Goal: Task Accomplishment & Management: Use online tool/utility

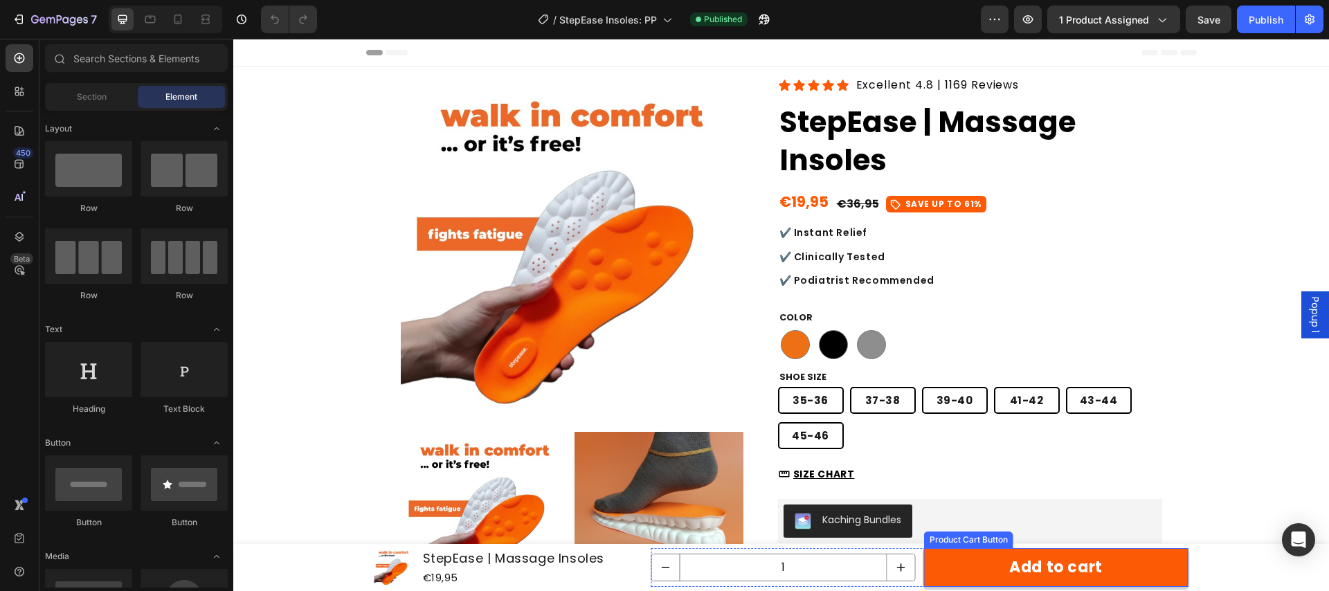
click at [966, 566] on button "Add to cart" at bounding box center [1056, 567] width 264 height 39
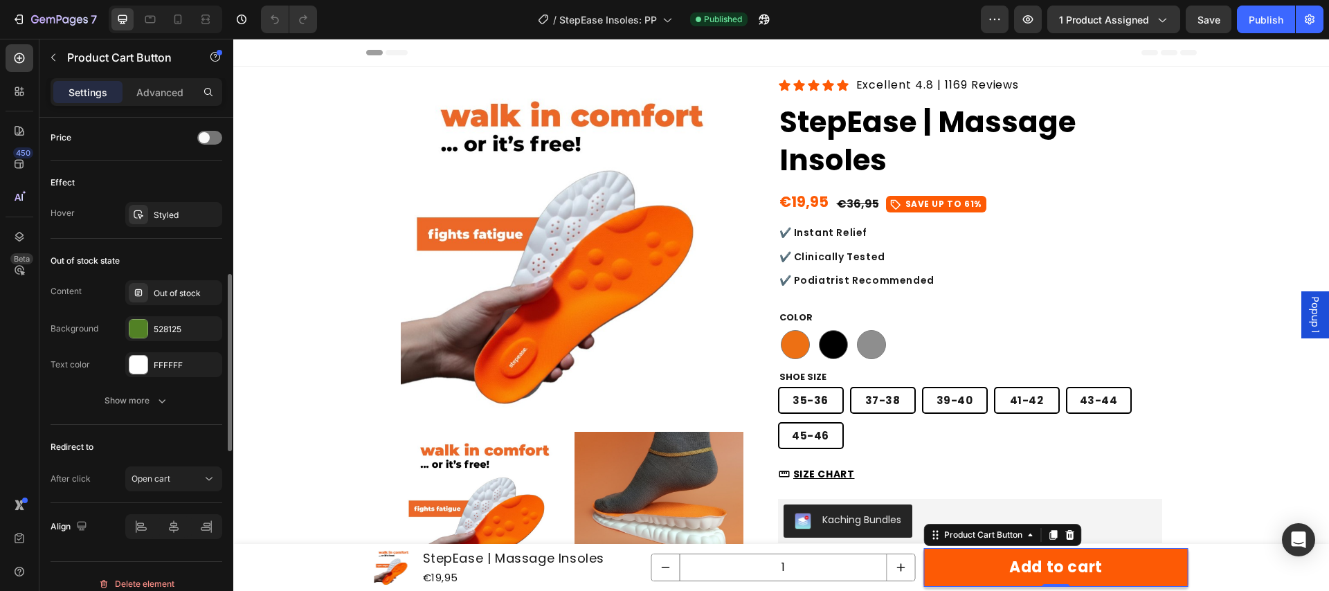
scroll to position [971, 0]
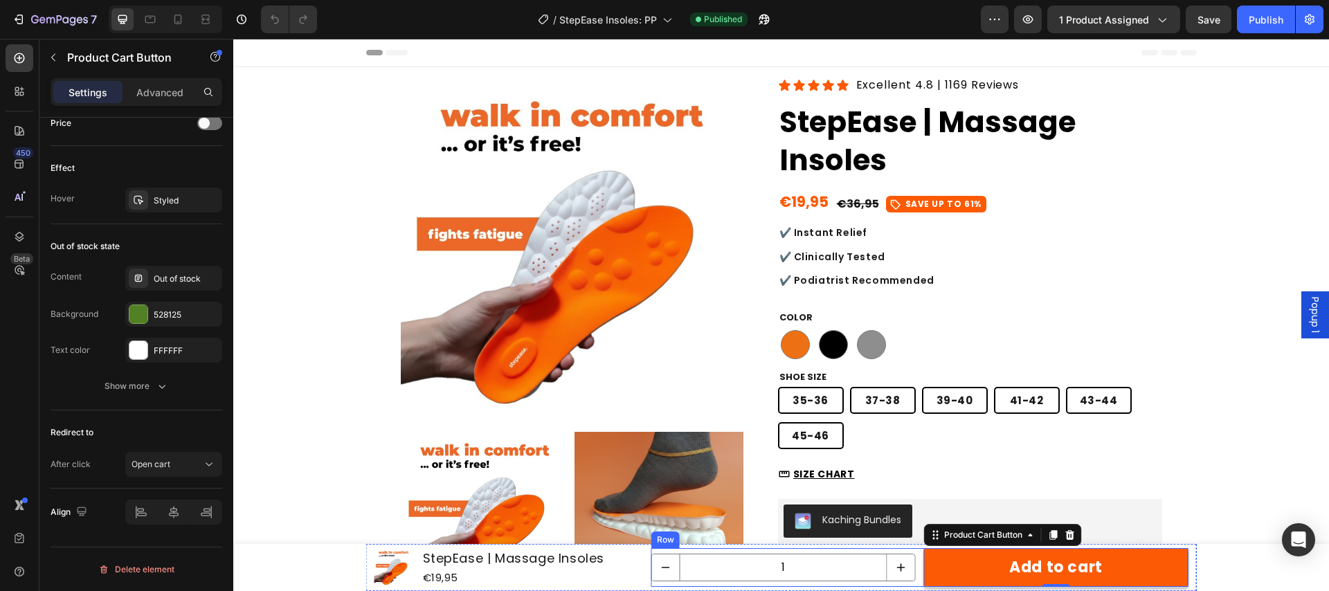
click at [918, 584] on div "1 Product Quantity Add to cart Product Cart Button 0 Row" at bounding box center [919, 567] width 537 height 39
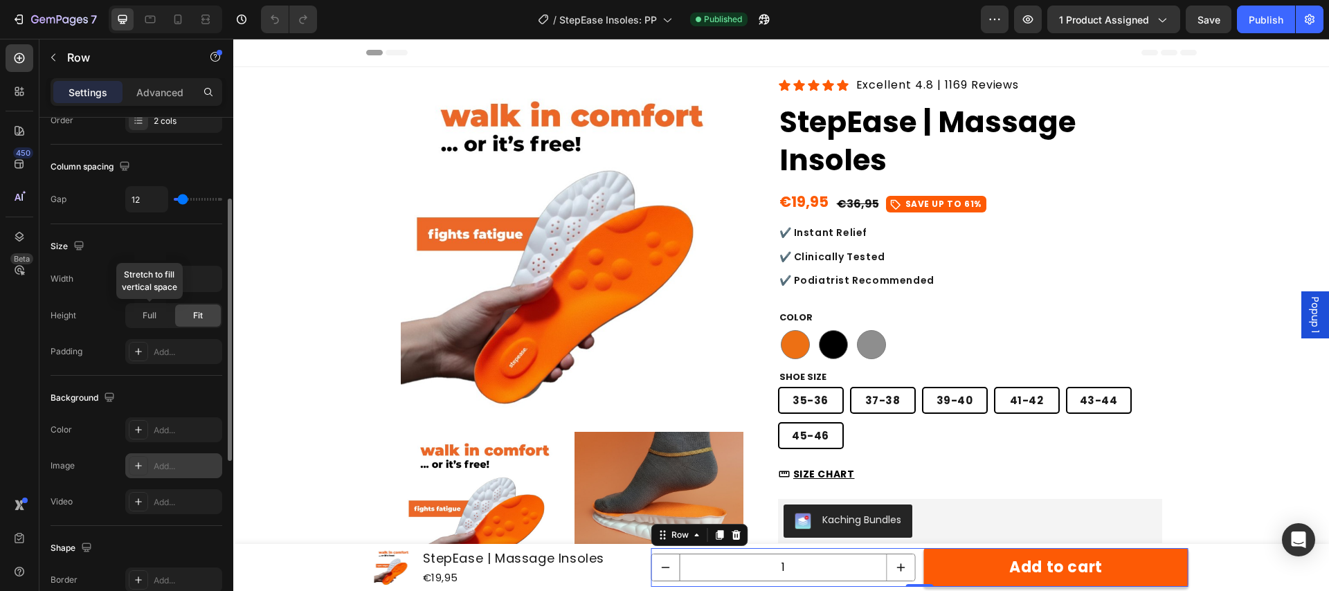
scroll to position [489, 0]
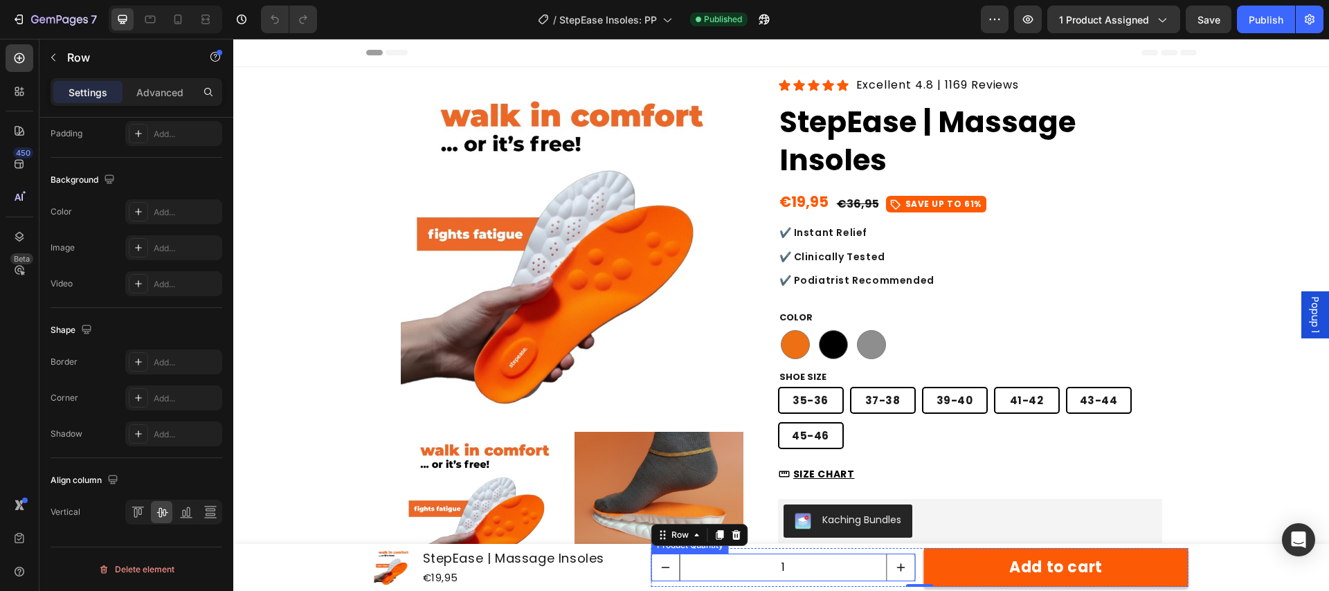
click at [845, 568] on input "1" at bounding box center [784, 568] width 208 height 26
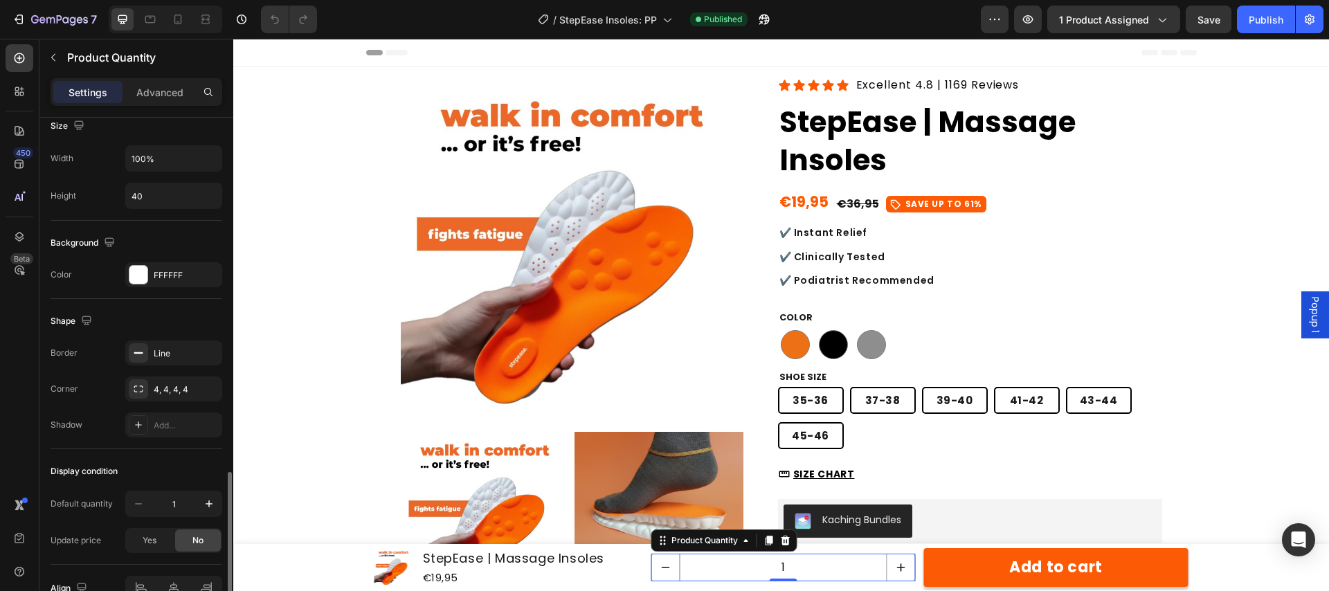
scroll to position [628, 0]
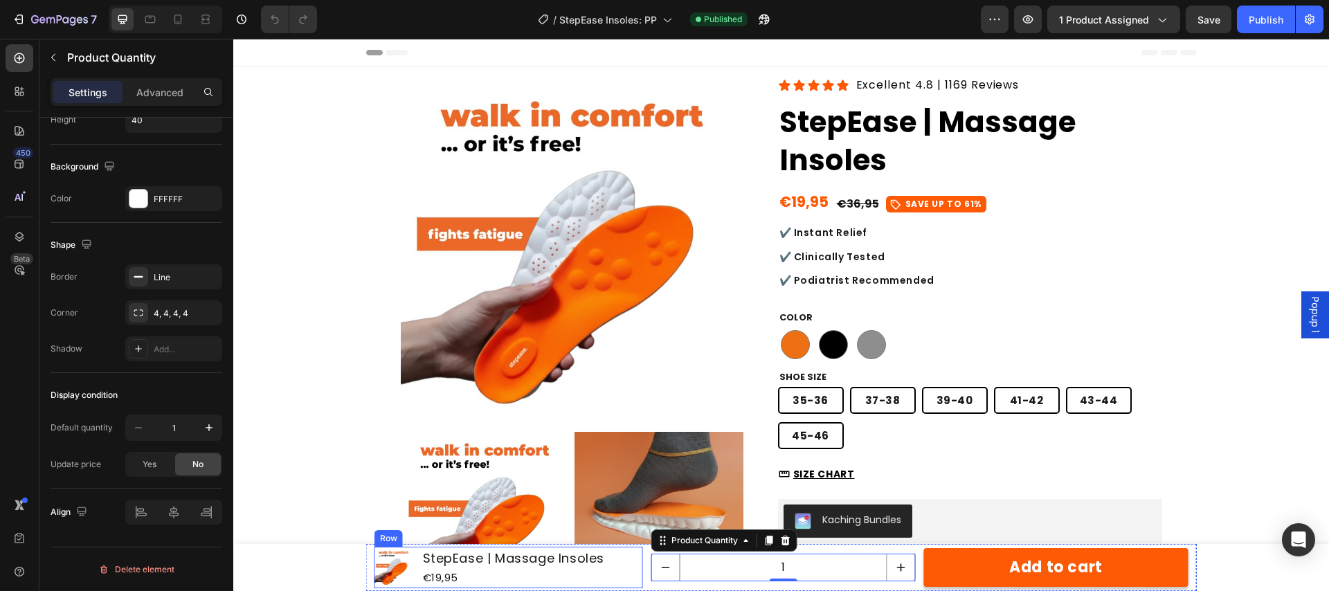
click at [618, 573] on div "Product Images StepEase | Massage Insoles Product Title €19,95 Product Price Pr…" at bounding box center [509, 568] width 269 height 42
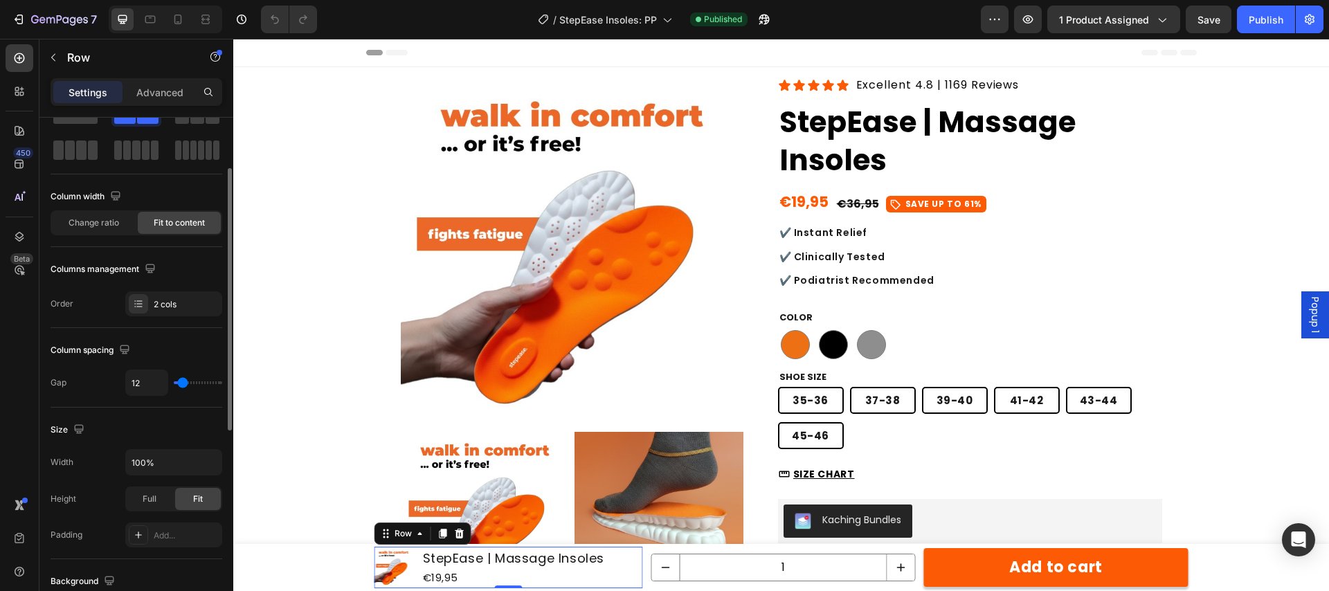
scroll to position [30, 0]
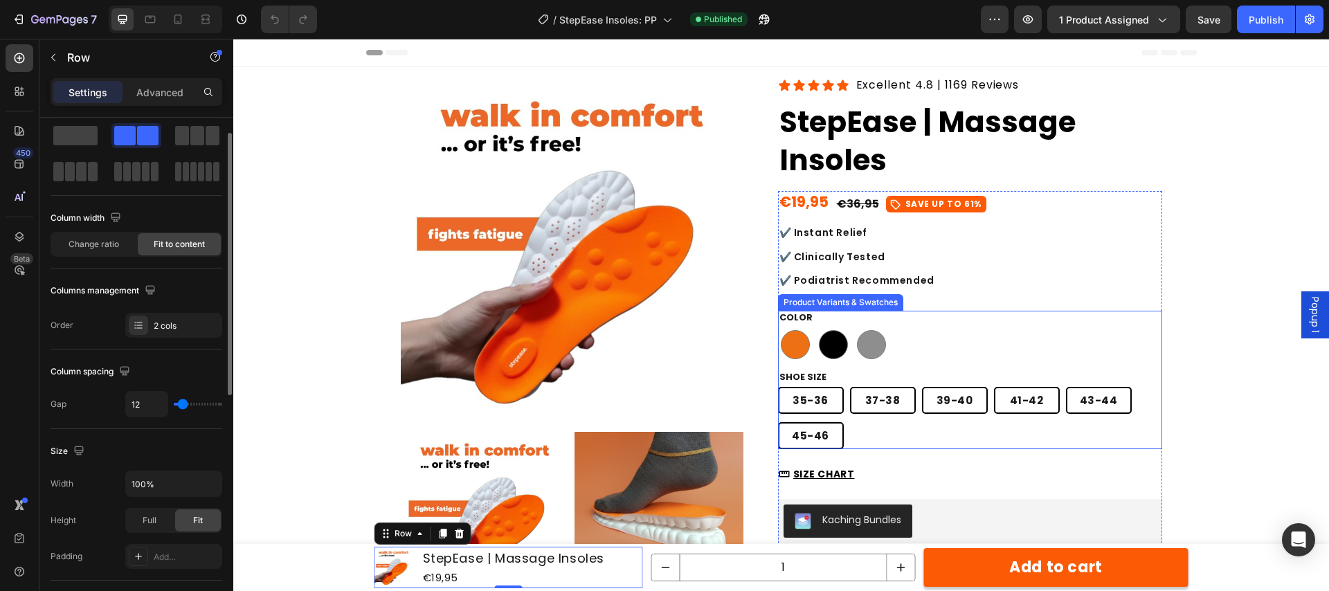
click at [960, 355] on div "orange orange black black grey grey" at bounding box center [970, 344] width 384 height 35
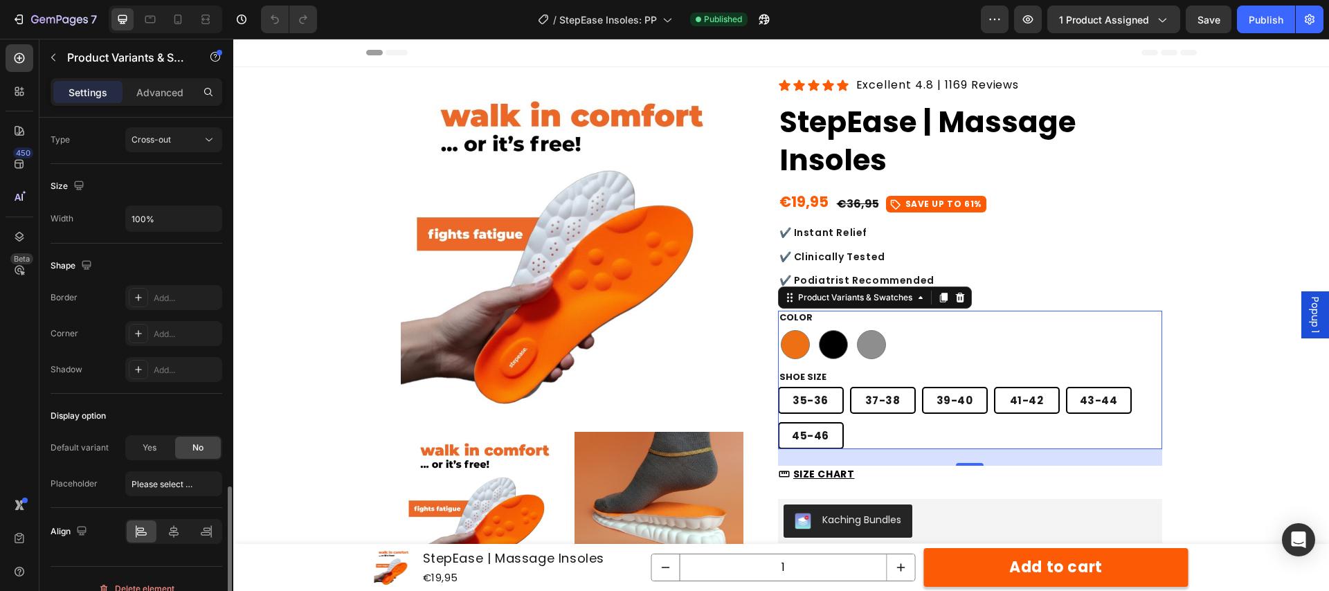
scroll to position [1092, 0]
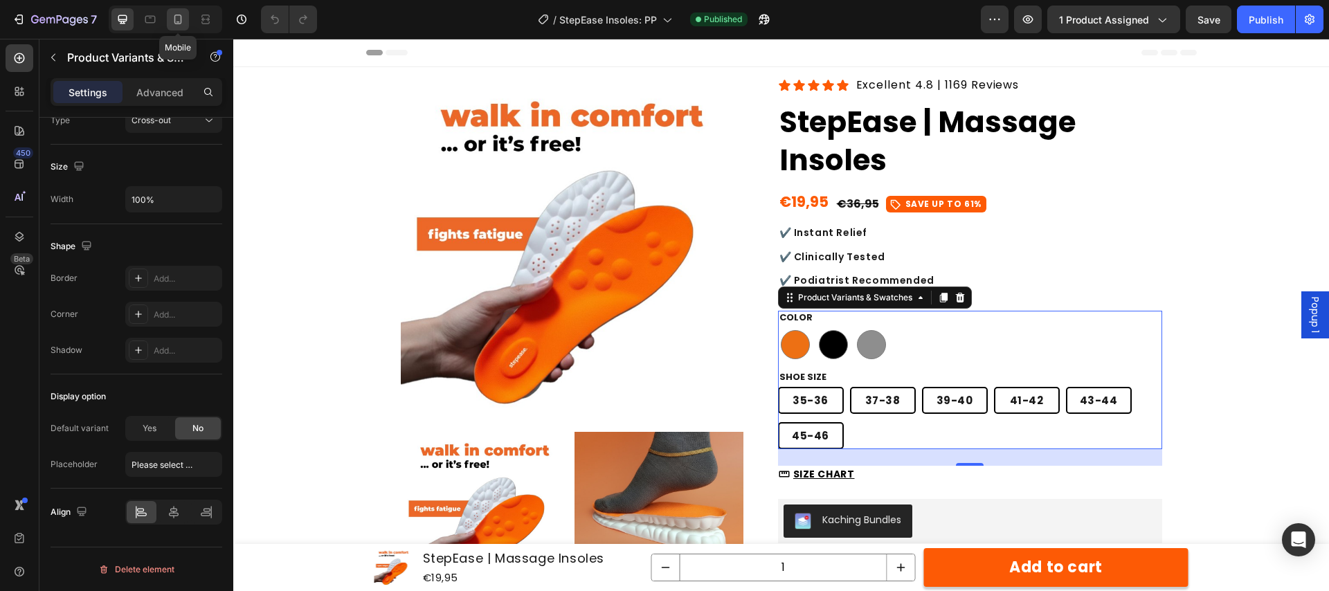
click at [180, 21] on icon at bounding box center [178, 19] width 14 height 14
type input "90%"
type input "100"
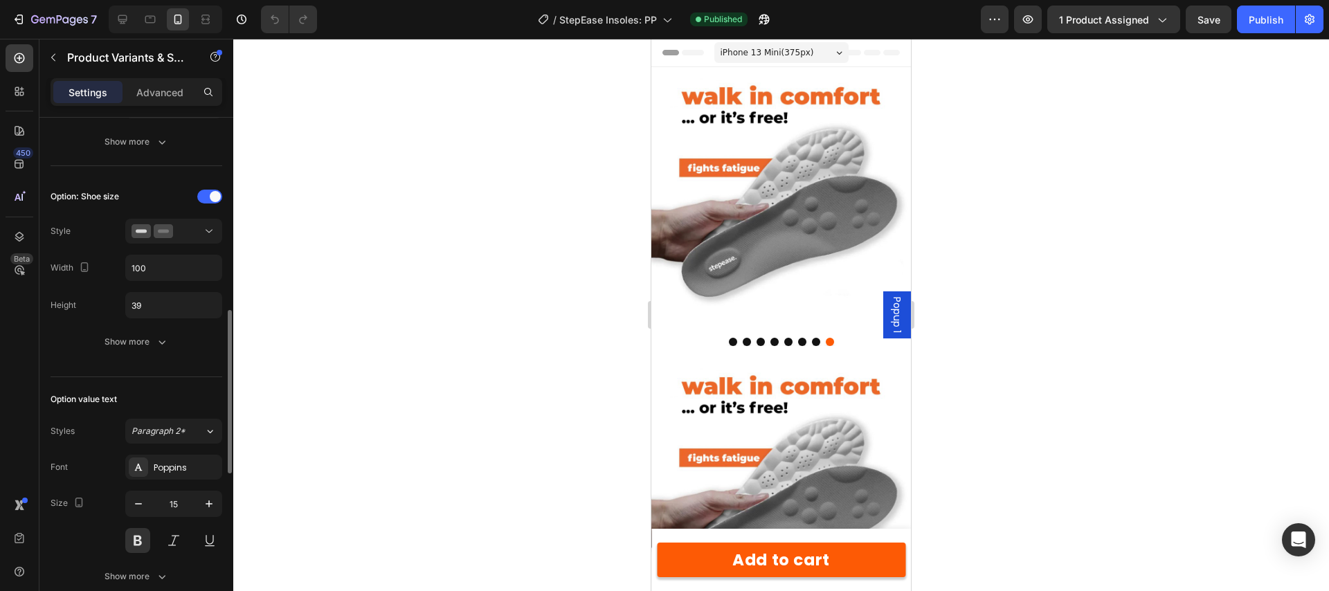
scroll to position [490, 0]
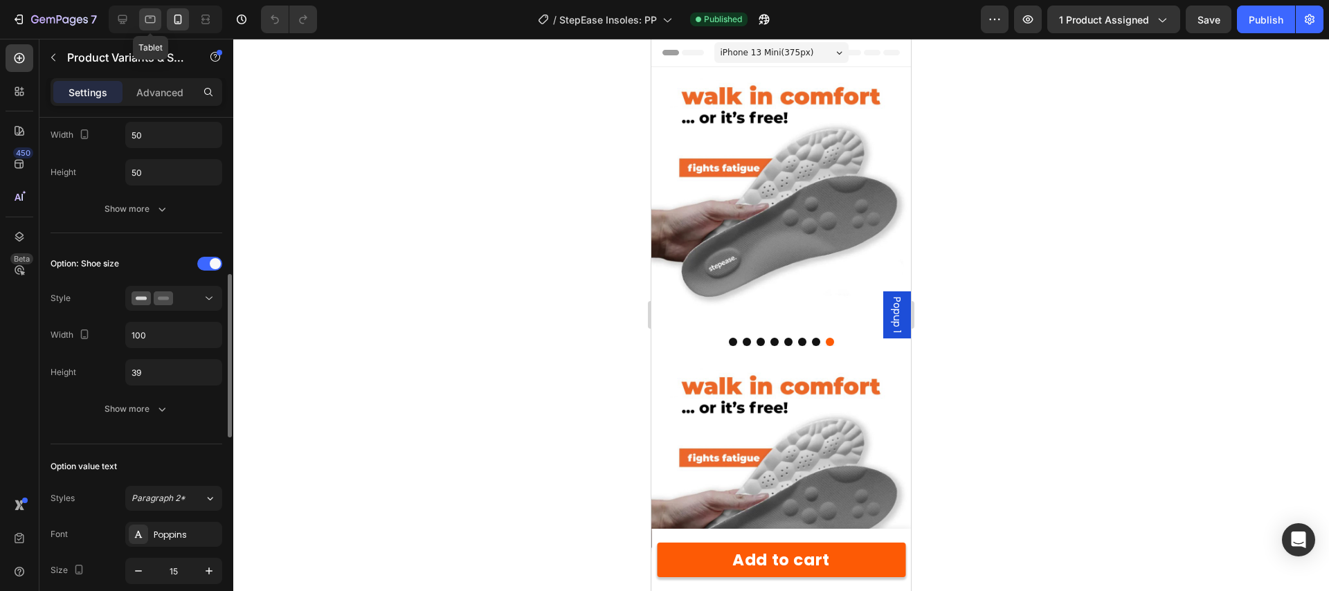
click at [145, 18] on icon at bounding box center [150, 20] width 10 height 8
type input "100%"
type input "14"
type input "45"
type input "80"
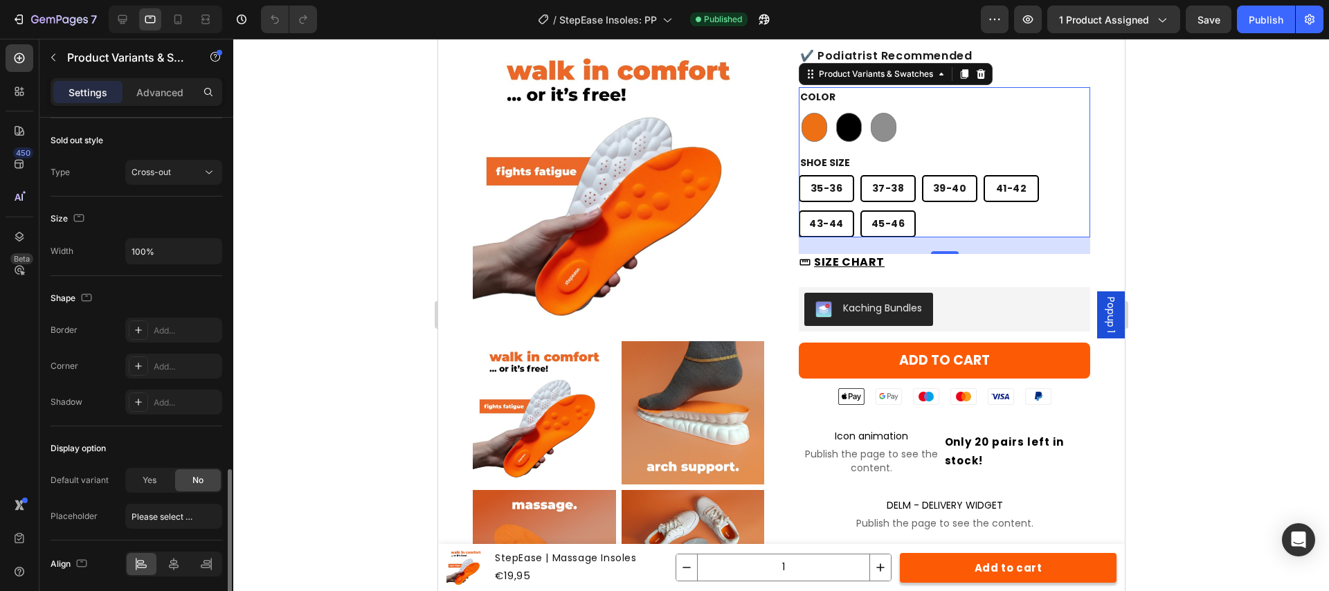
scroll to position [1092, 0]
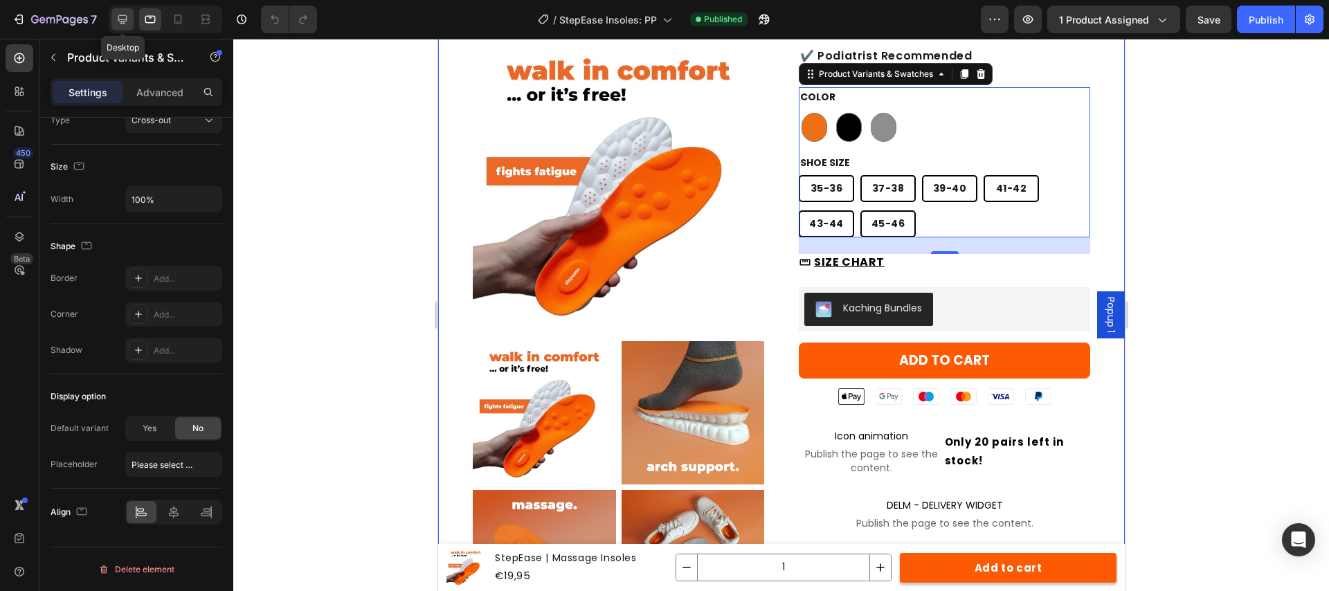
click at [127, 20] on icon at bounding box center [123, 19] width 14 height 14
type input "15"
type input "50"
type input "95"
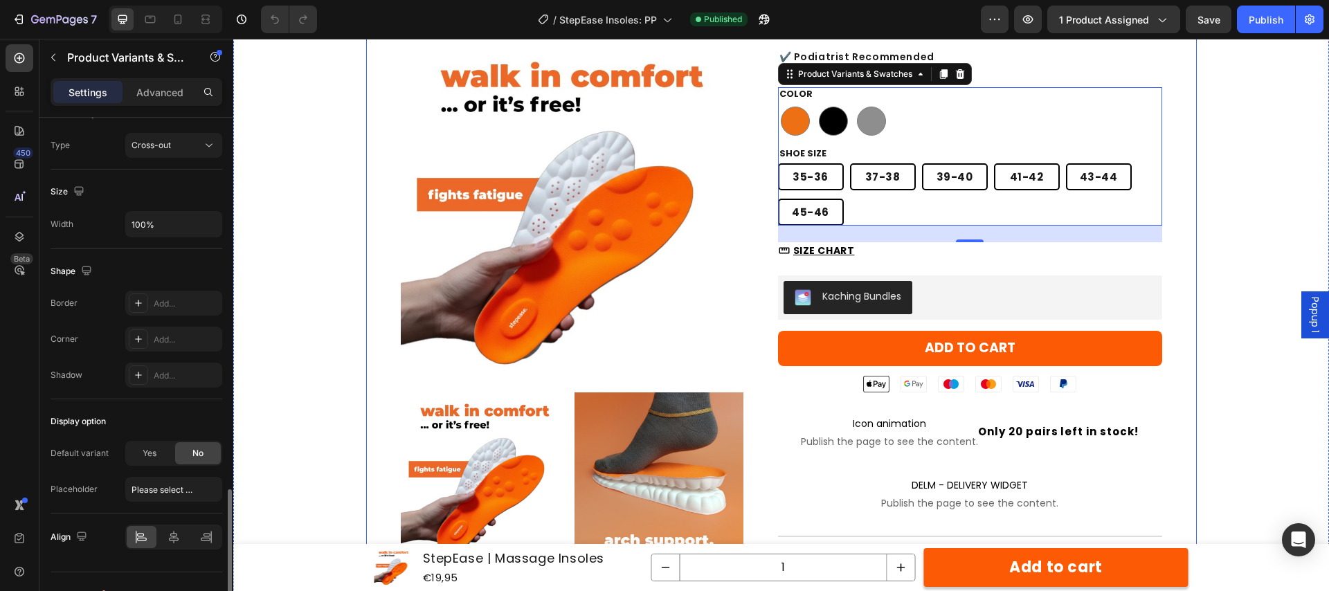
scroll to position [1063, 0]
click at [876, 125] on div at bounding box center [871, 121] width 29 height 29
click at [854, 104] on input "grey grey" at bounding box center [854, 103] width 1 height 1
radio input "false"
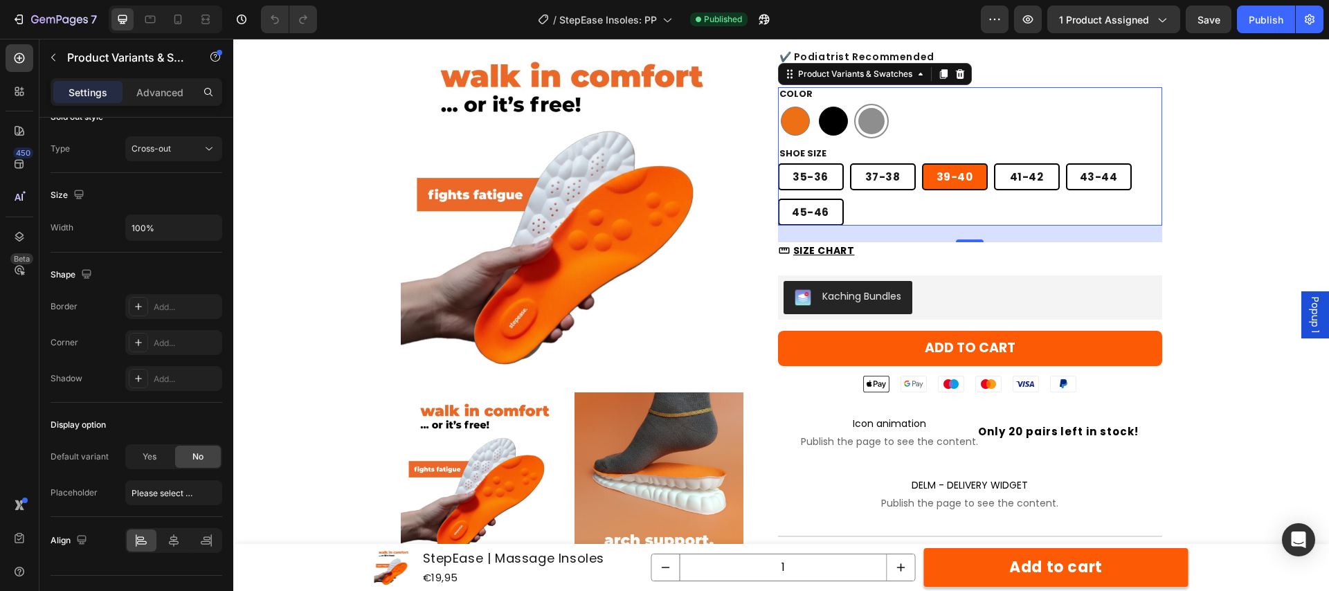
click at [831, 129] on div at bounding box center [833, 121] width 29 height 29
click at [816, 104] on input "black black" at bounding box center [815, 103] width 1 height 1
radio input "false"
click at [801, 131] on div at bounding box center [795, 121] width 29 height 29
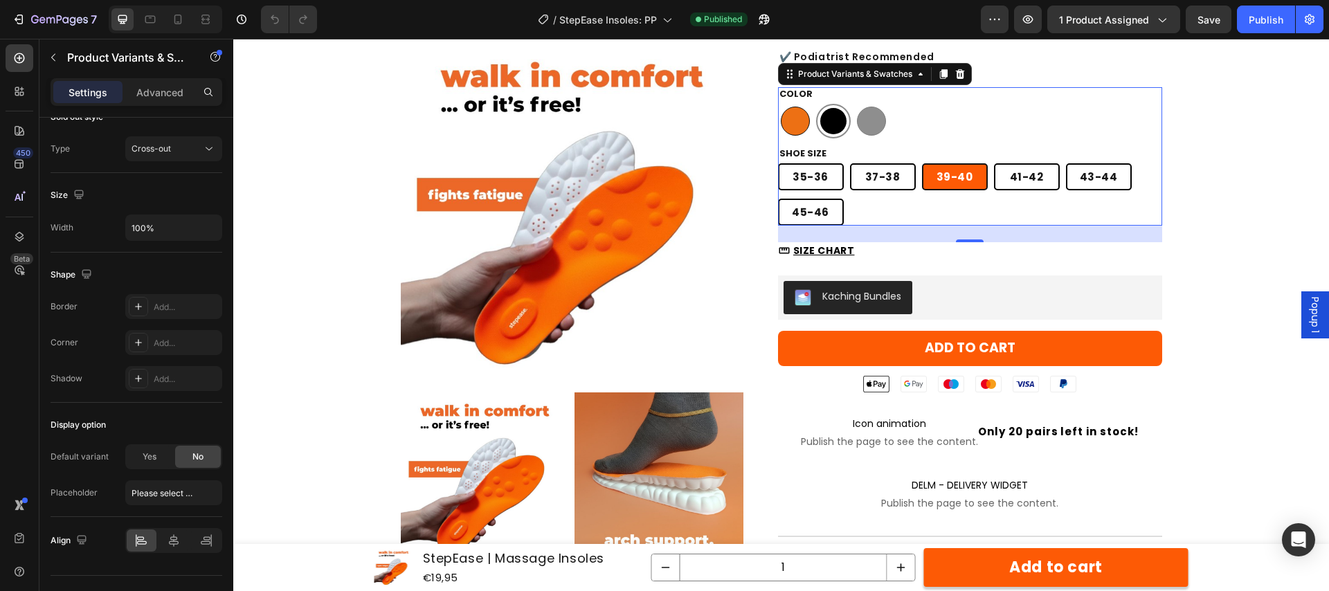
click at [778, 104] on input "orange orange" at bounding box center [777, 103] width 1 height 1
radio input "false"
click at [865, 180] on size-37-38 "37-38" at bounding box center [883, 176] width 66 height 27
click at [850, 163] on input "[PHONE_NUMBER] 37-38" at bounding box center [849, 163] width 1 height 1
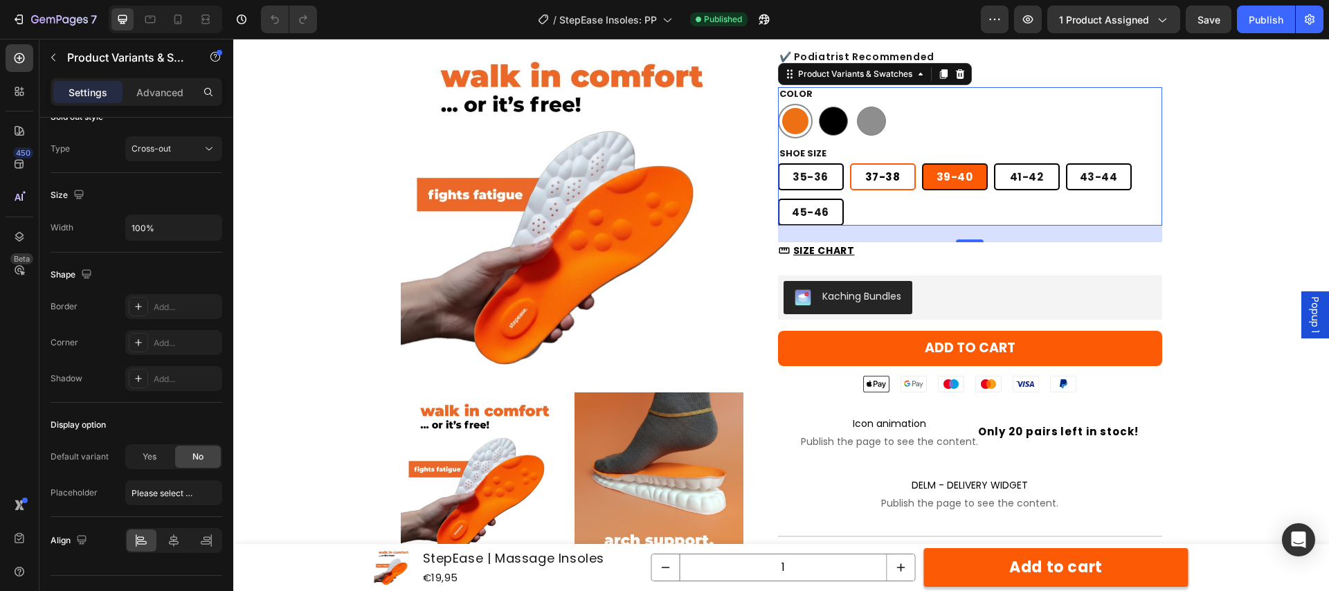
radio input "false"
click at [811, 177] on span "35-36" at bounding box center [811, 177] width 36 height 15
click at [778, 163] on input "[PHONE_NUMBER] 35-36" at bounding box center [777, 163] width 1 height 1
radio input "false"
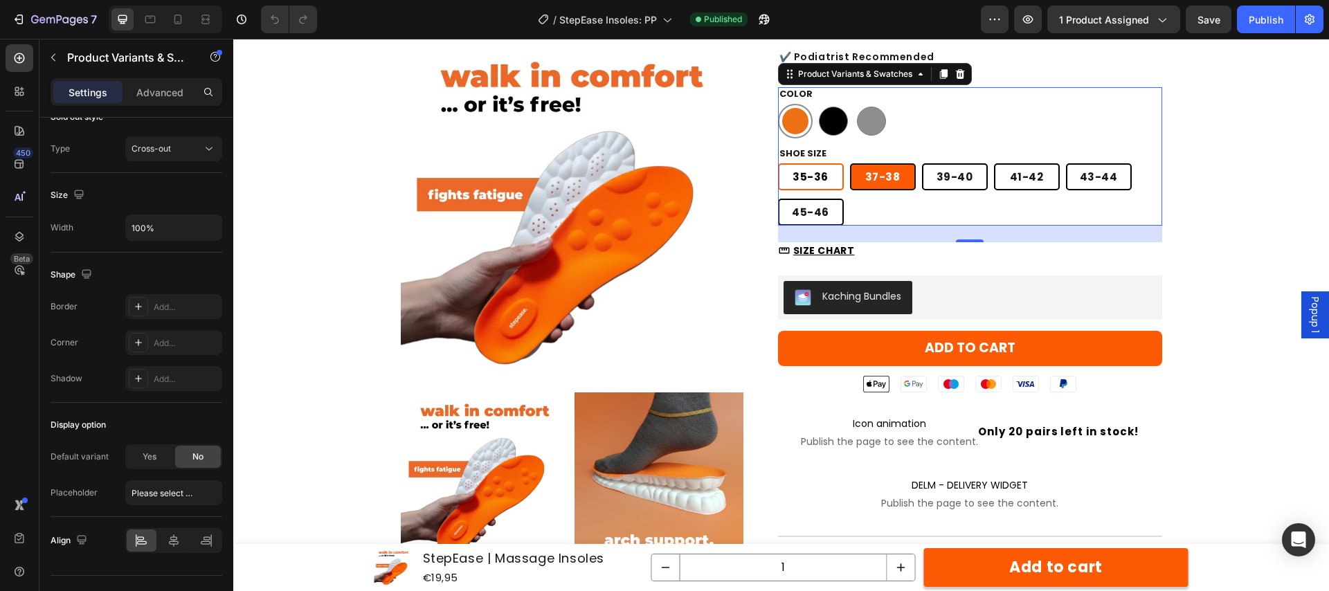
radio input "false"
click at [884, 204] on div "[PHONE_NUMBER] [PHONE_NUMBER] [PHONE_NUMBER] [PHONE_NUMBER] [PHONE_NUMBER] [PHO…" at bounding box center [970, 194] width 384 height 62
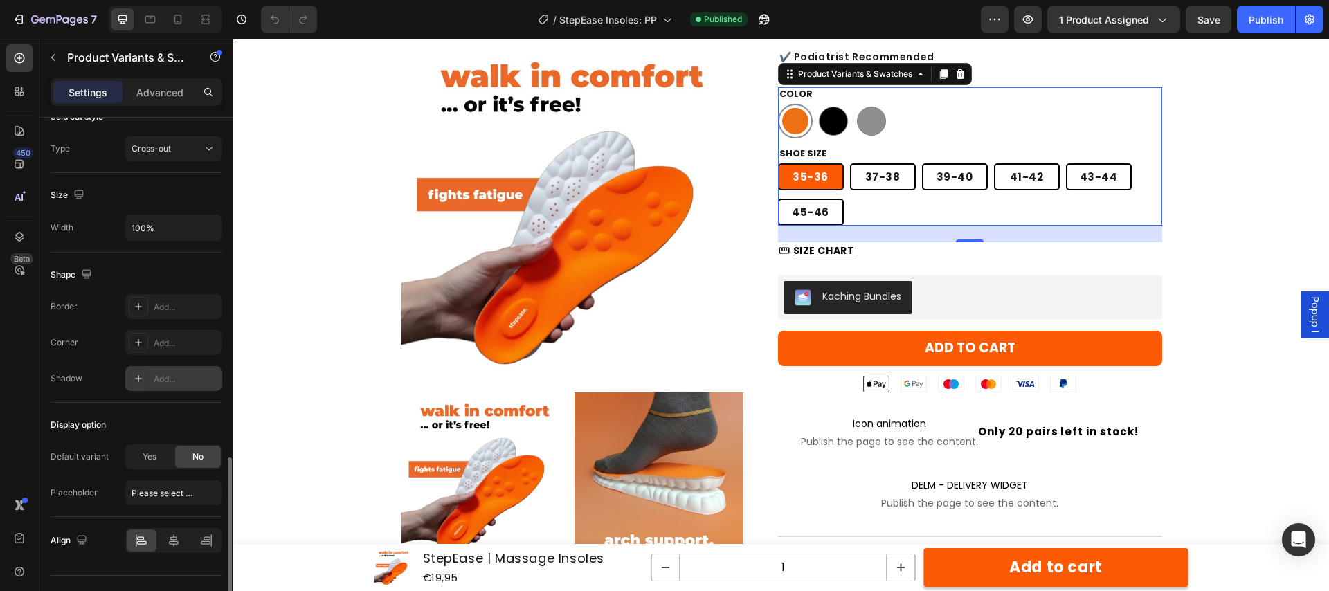
scroll to position [1092, 0]
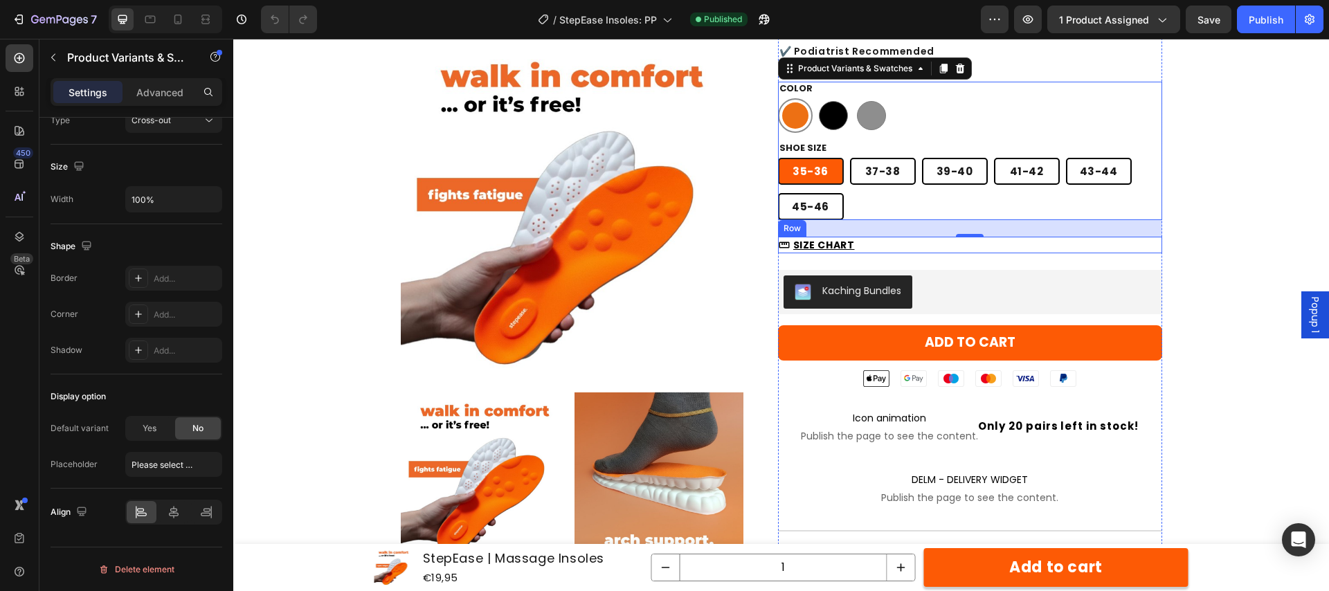
click at [1011, 251] on div "€19,95 Product Price Product Price €36,95 Product Price Product Price Icon SAVE…" at bounding box center [970, 493] width 384 height 1063
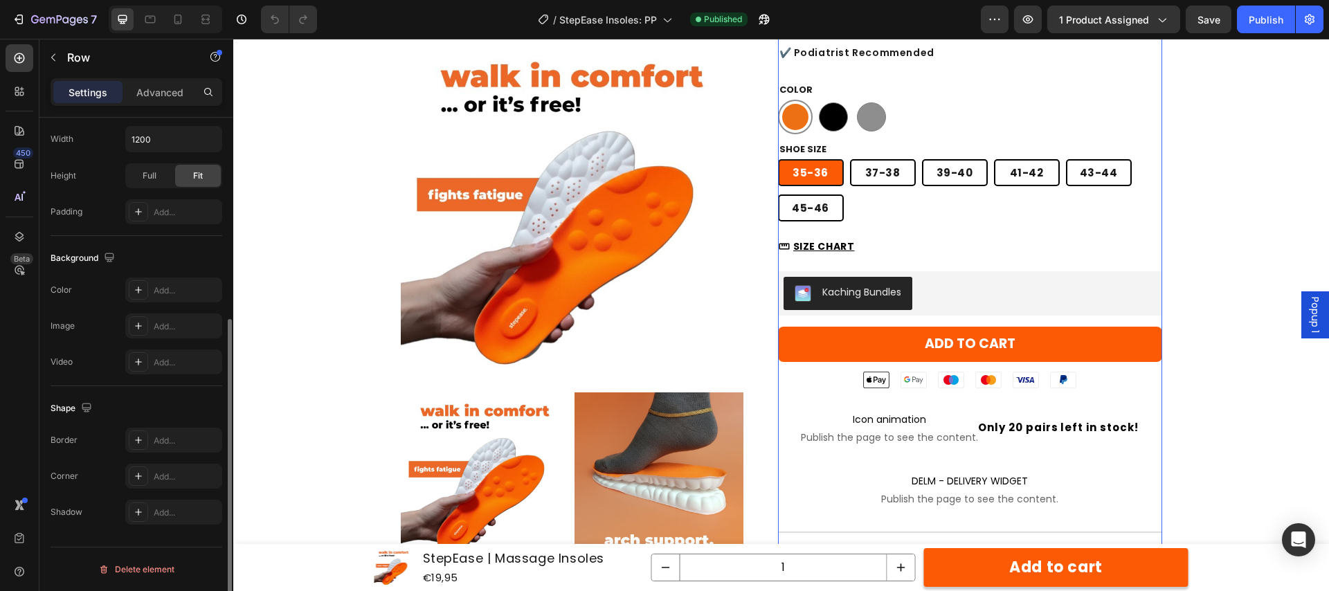
scroll to position [0, 0]
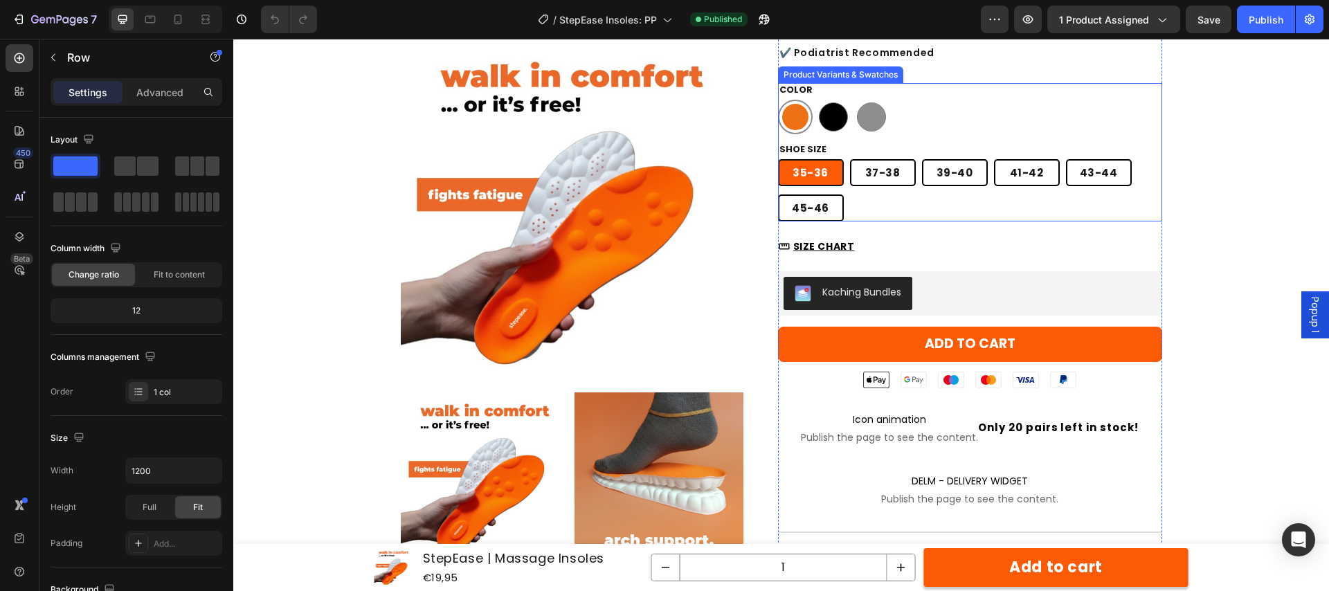
click at [973, 201] on div "[PHONE_NUMBER] [PHONE_NUMBER] [PHONE_NUMBER] [PHONE_NUMBER] [PHONE_NUMBER] [PHO…" at bounding box center [970, 190] width 384 height 62
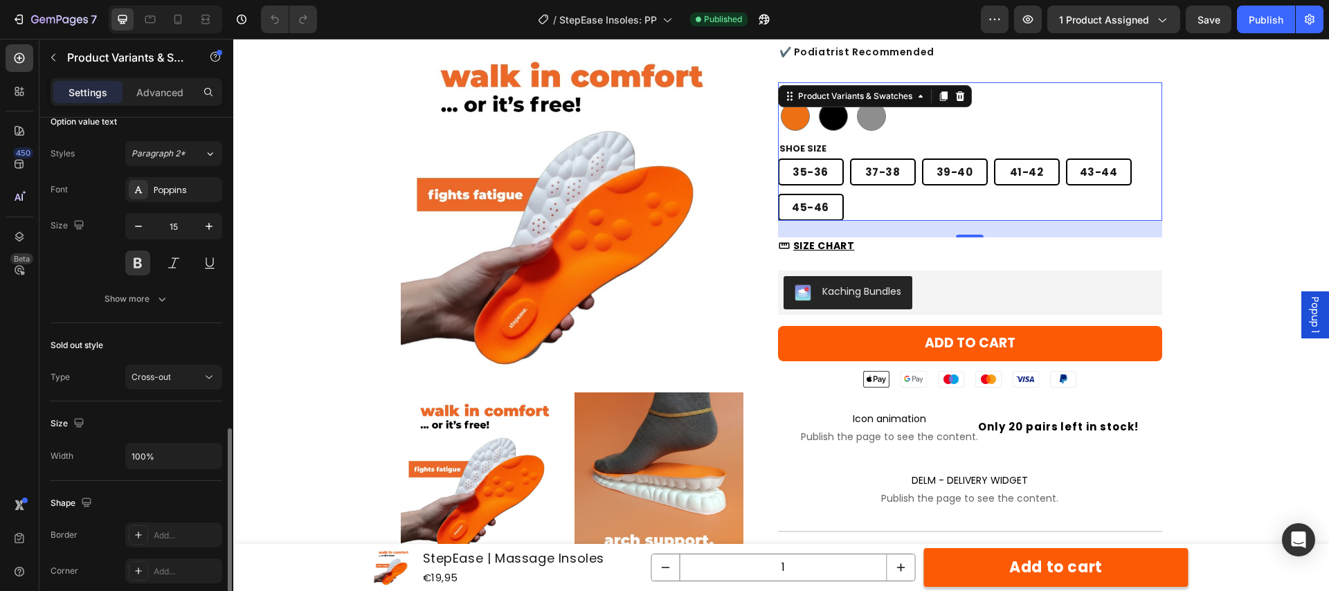
scroll to position [1092, 0]
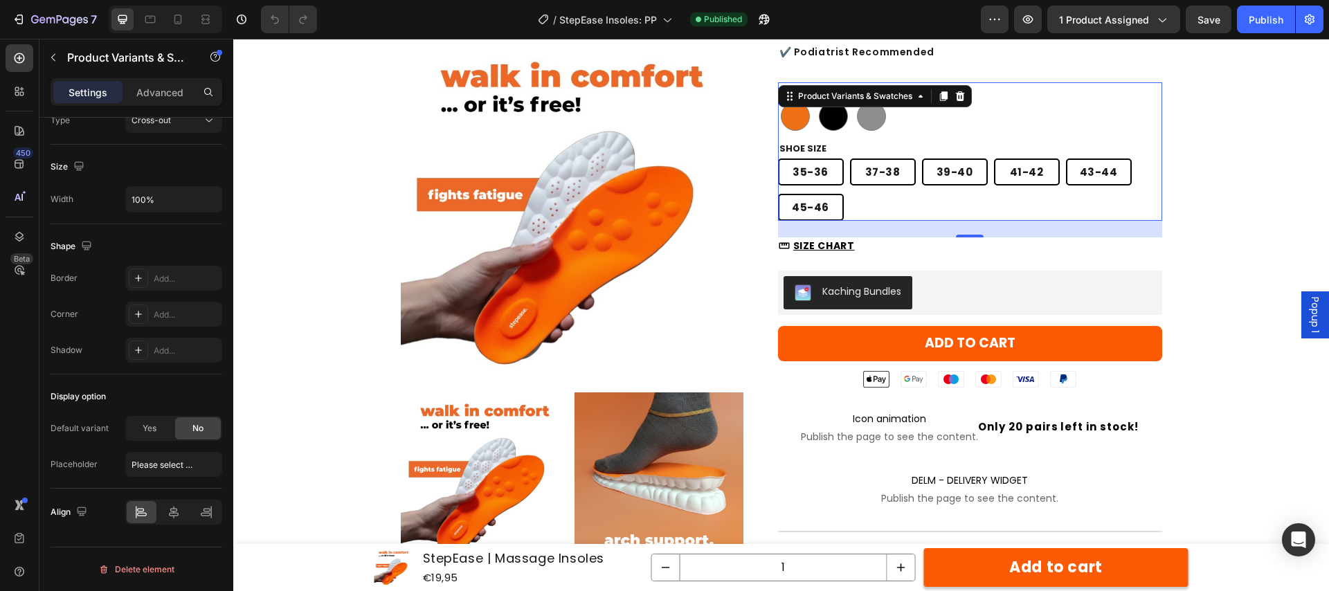
click at [953, 212] on div "[PHONE_NUMBER] [PHONE_NUMBER] [PHONE_NUMBER] [PHONE_NUMBER] [PHONE_NUMBER] [PHO…" at bounding box center [970, 190] width 384 height 62
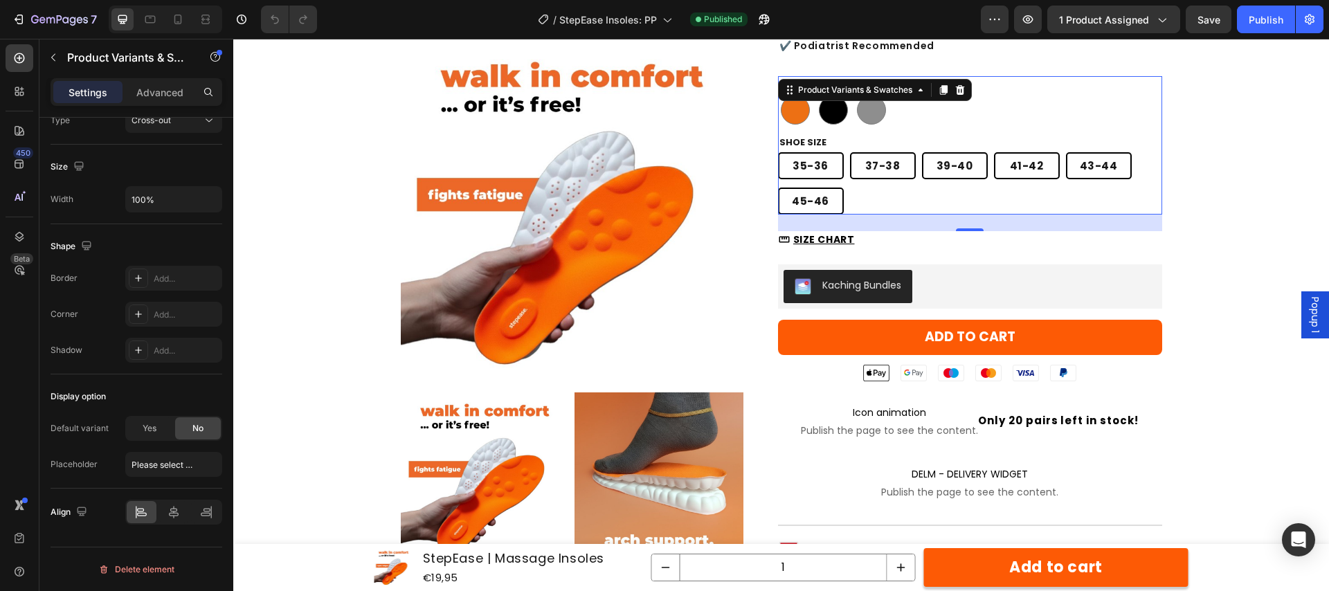
scroll to position [233, 0]
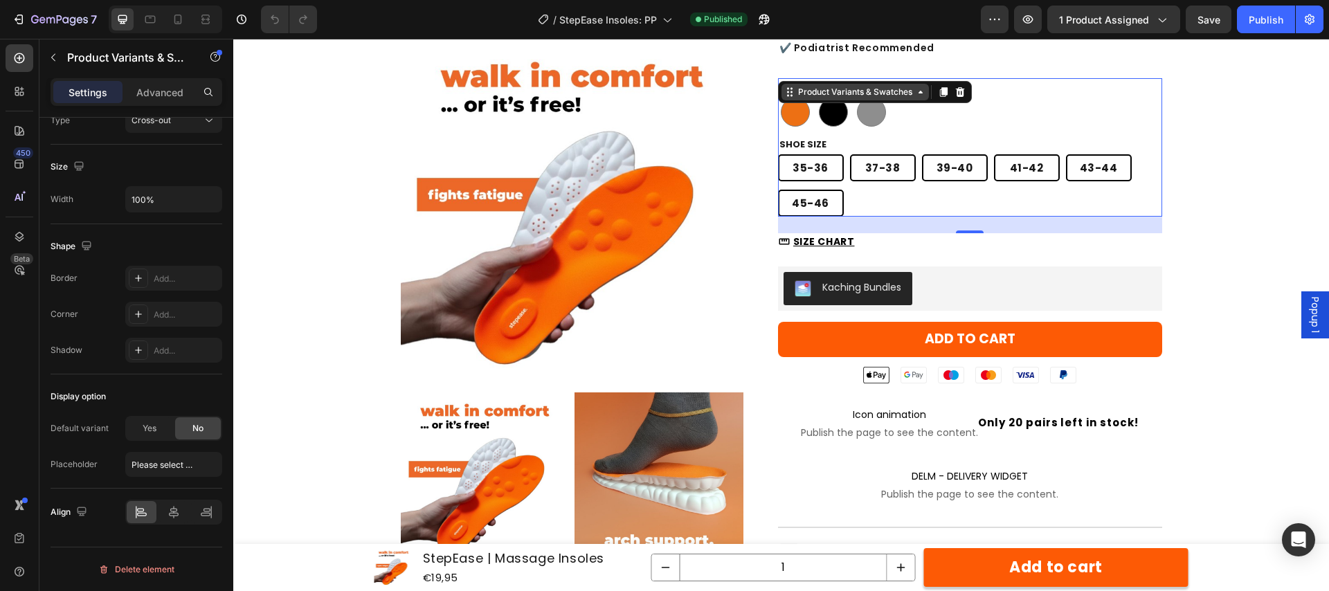
click at [916, 95] on div "Product Variants & Swatches" at bounding box center [855, 92] width 147 height 17
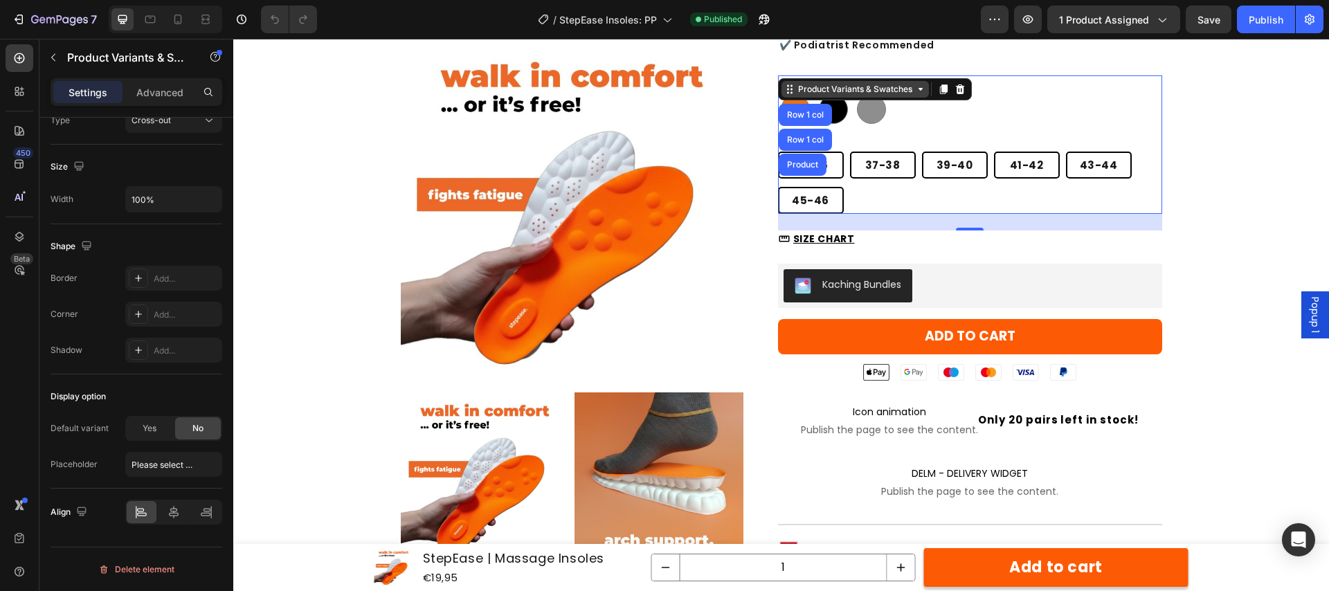
scroll to position [232, 0]
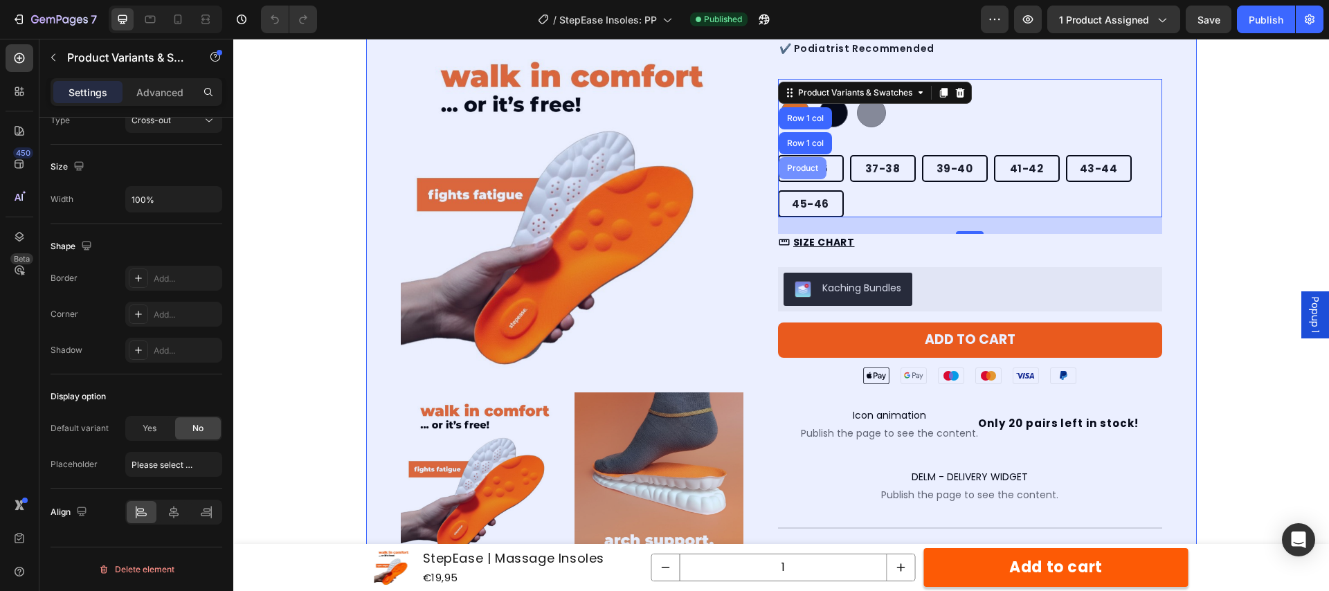
click at [803, 169] on div "Product" at bounding box center [802, 168] width 37 height 8
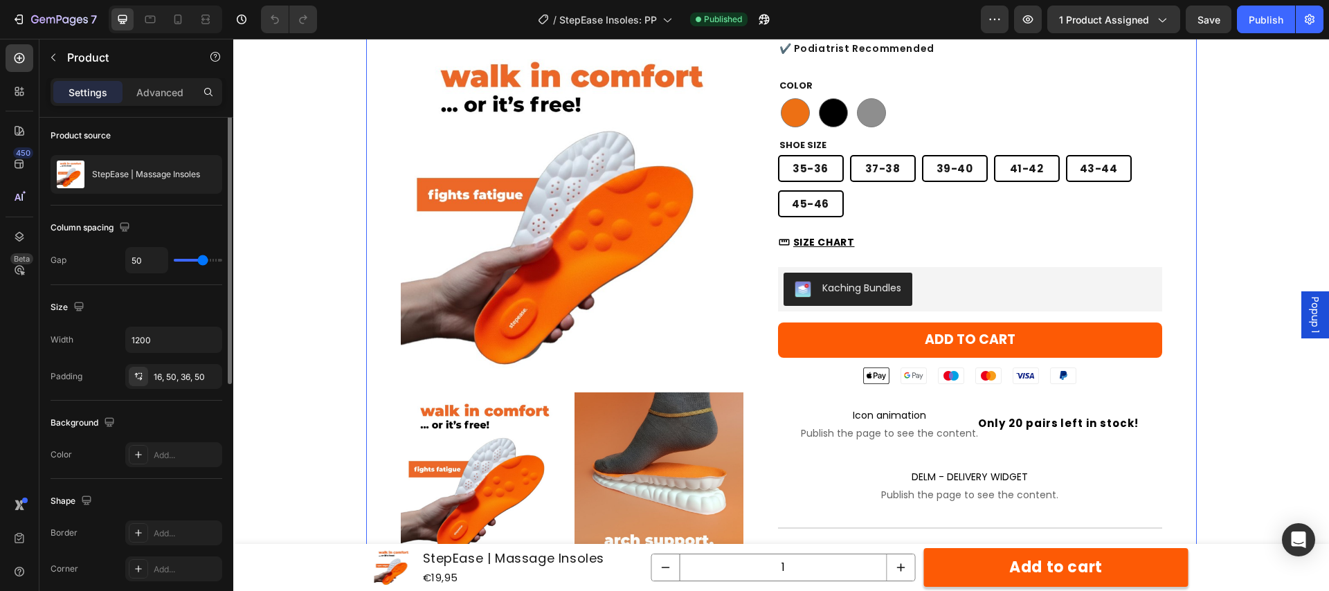
scroll to position [423, 0]
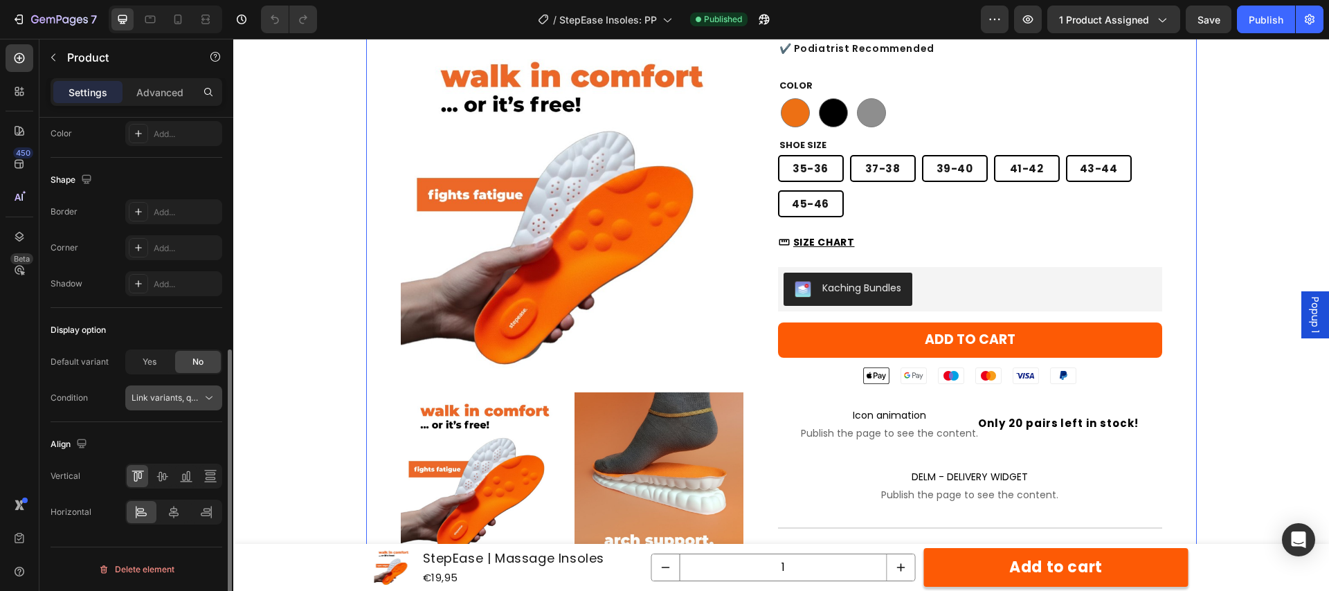
click at [191, 396] on span "Link variants, quantity <br> between same products" at bounding box center [234, 398] width 204 height 10
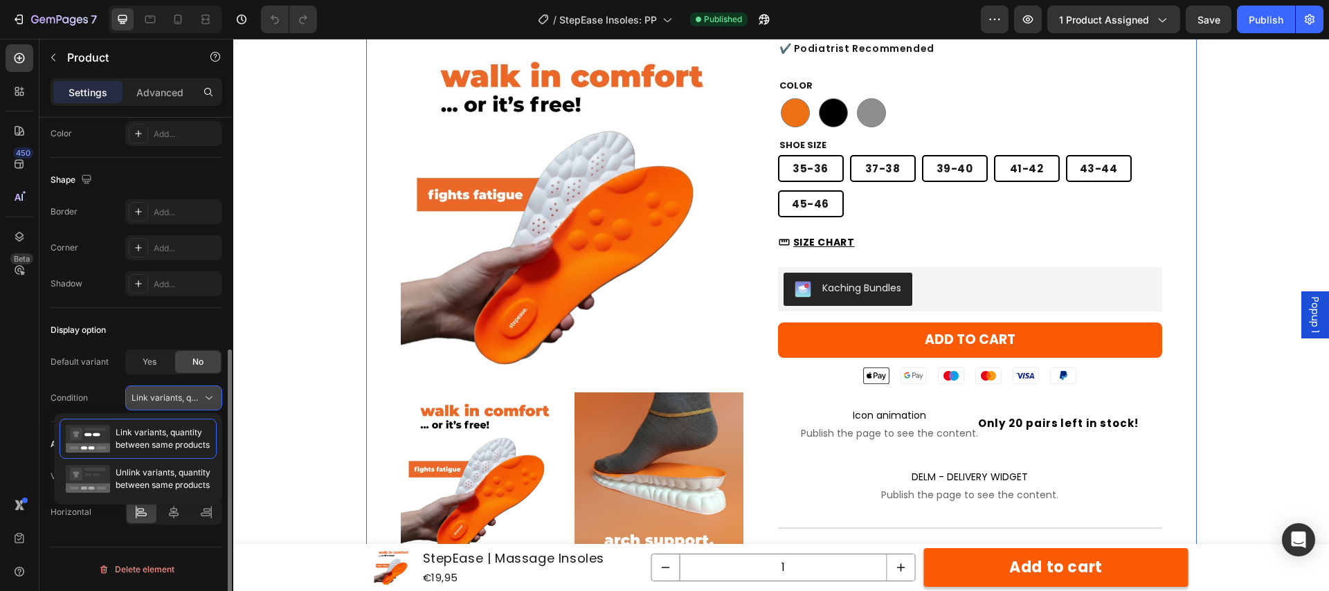
click at [191, 396] on span "Link variants, quantity <br> between same products" at bounding box center [234, 398] width 204 height 10
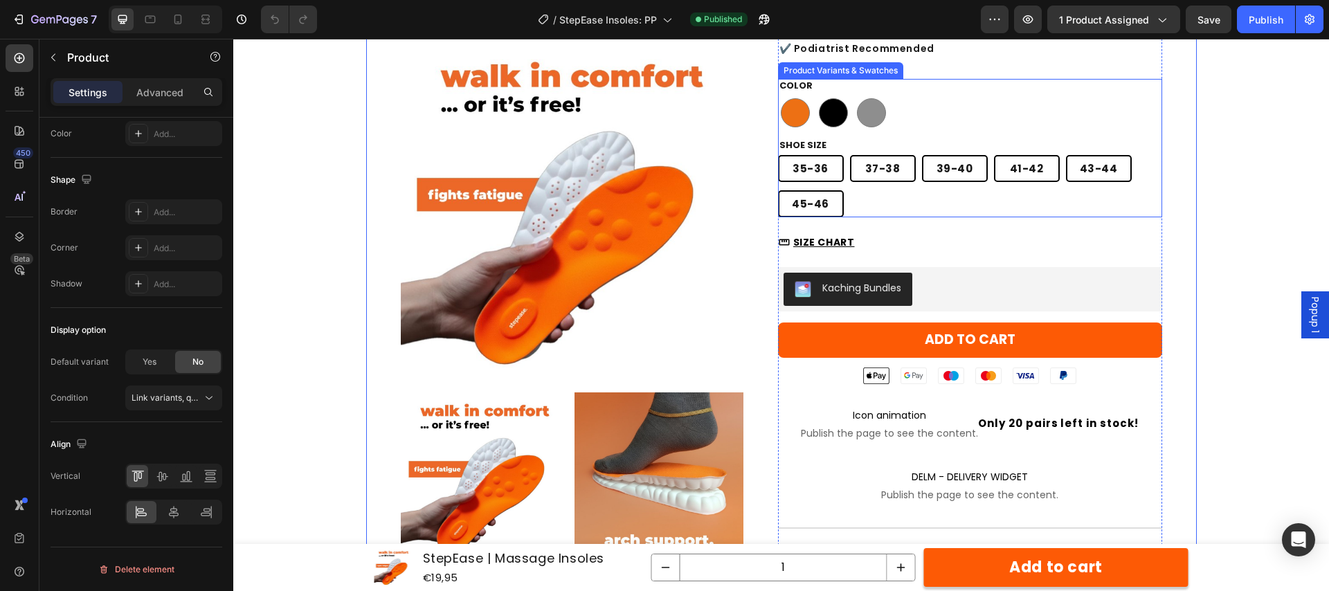
click at [876, 203] on div "[PHONE_NUMBER] [PHONE_NUMBER] [PHONE_NUMBER] [PHONE_NUMBER] [PHONE_NUMBER] [PHO…" at bounding box center [970, 186] width 384 height 62
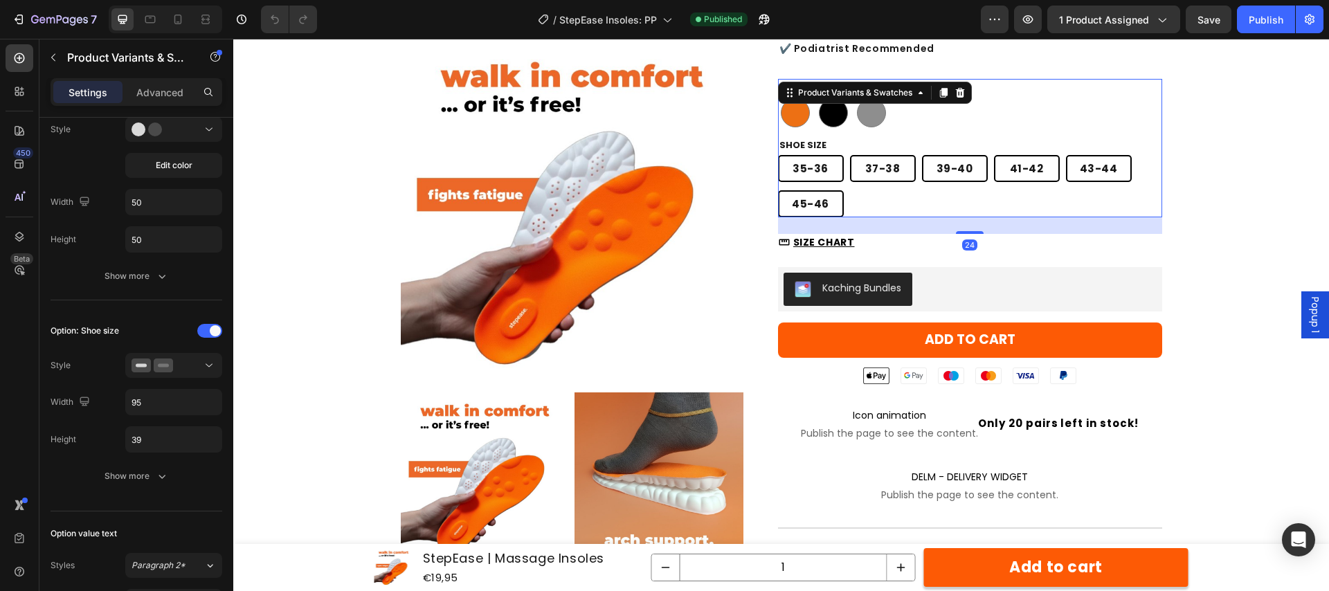
scroll to position [0, 0]
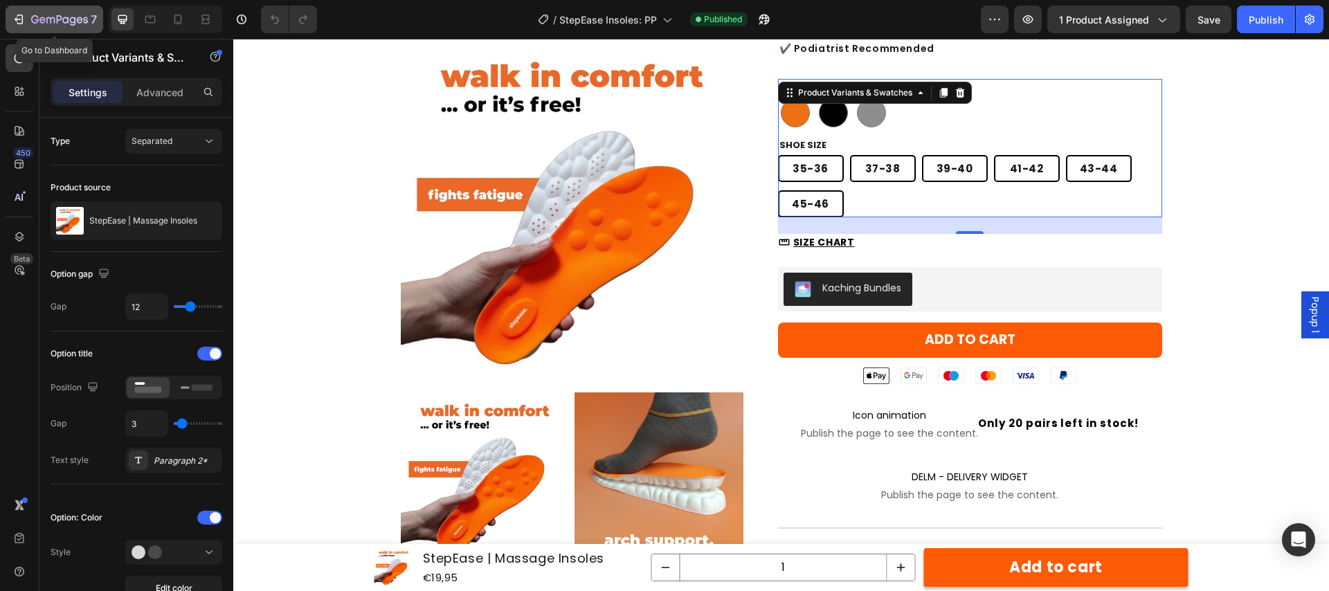
click at [41, 19] on icon "button" at bounding box center [59, 21] width 57 height 12
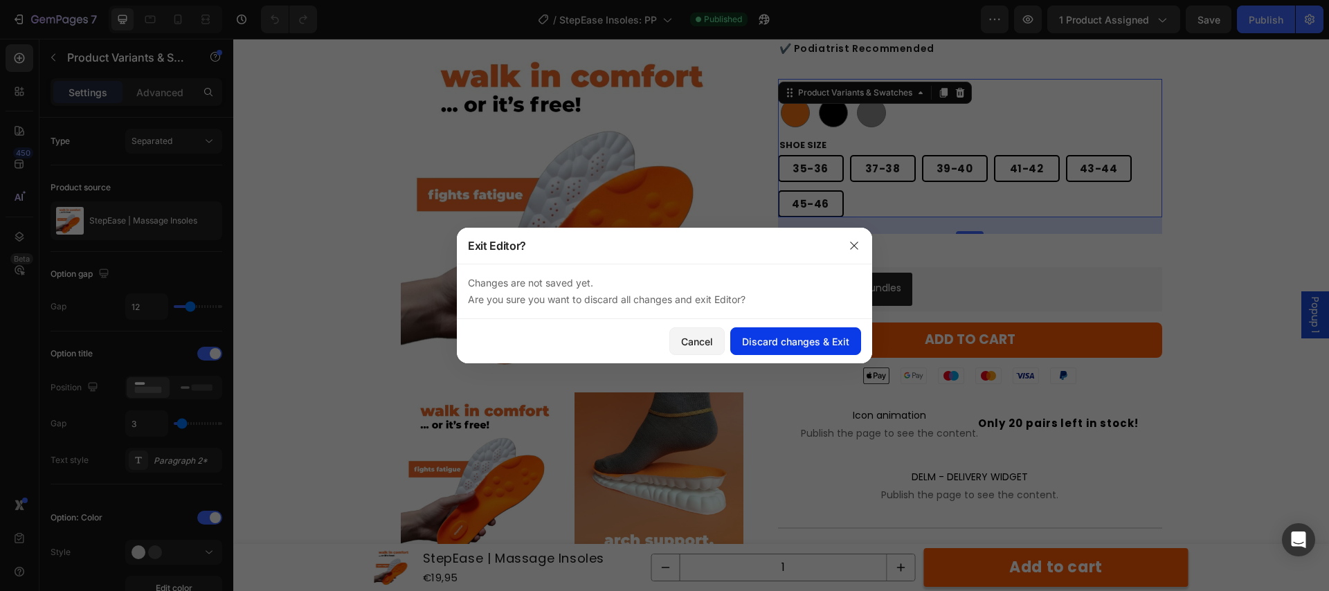
click at [766, 347] on div "Discard changes & Exit" at bounding box center [795, 341] width 107 height 15
